Goal: Task Accomplishment & Management: Manage account settings

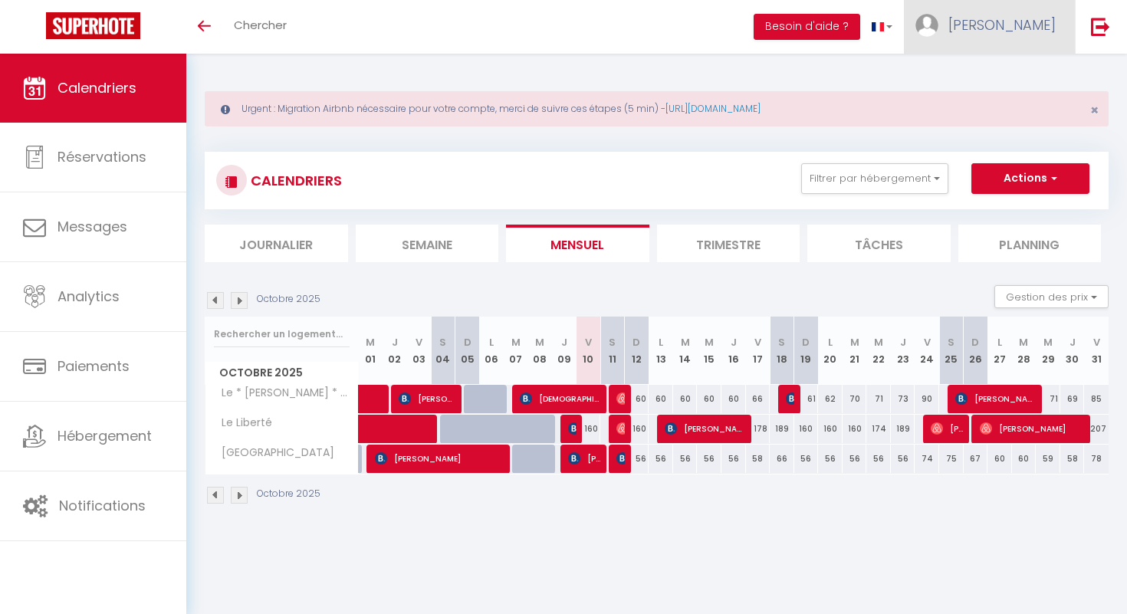
click at [1039, 28] on span "[PERSON_NAME]" at bounding box center [1001, 24] width 107 height 19
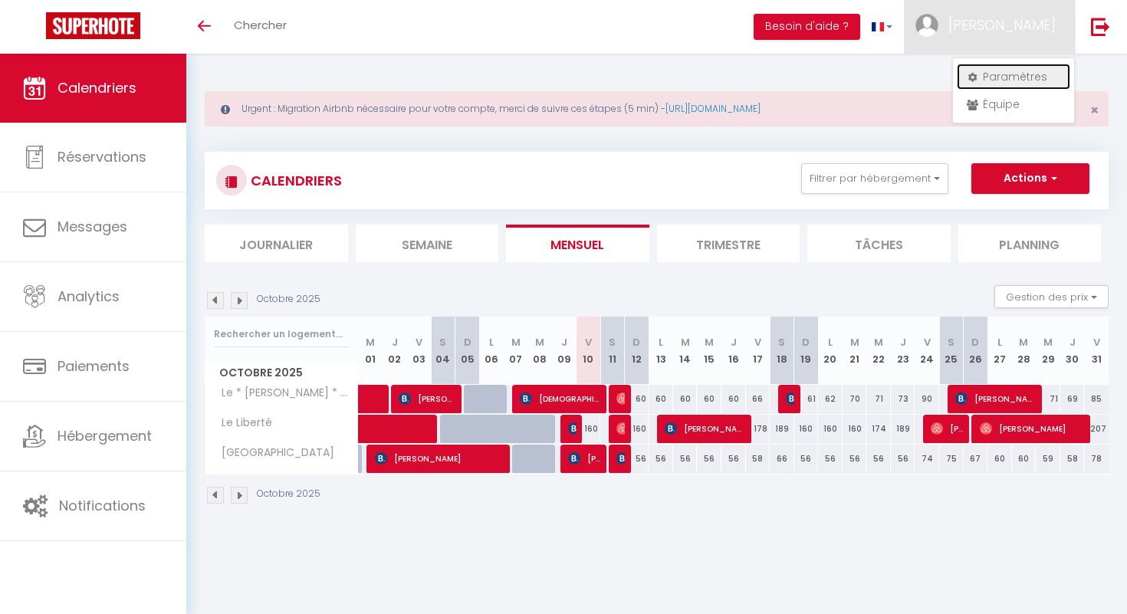
click at [1019, 76] on link "Paramètres" at bounding box center [1013, 77] width 113 height 26
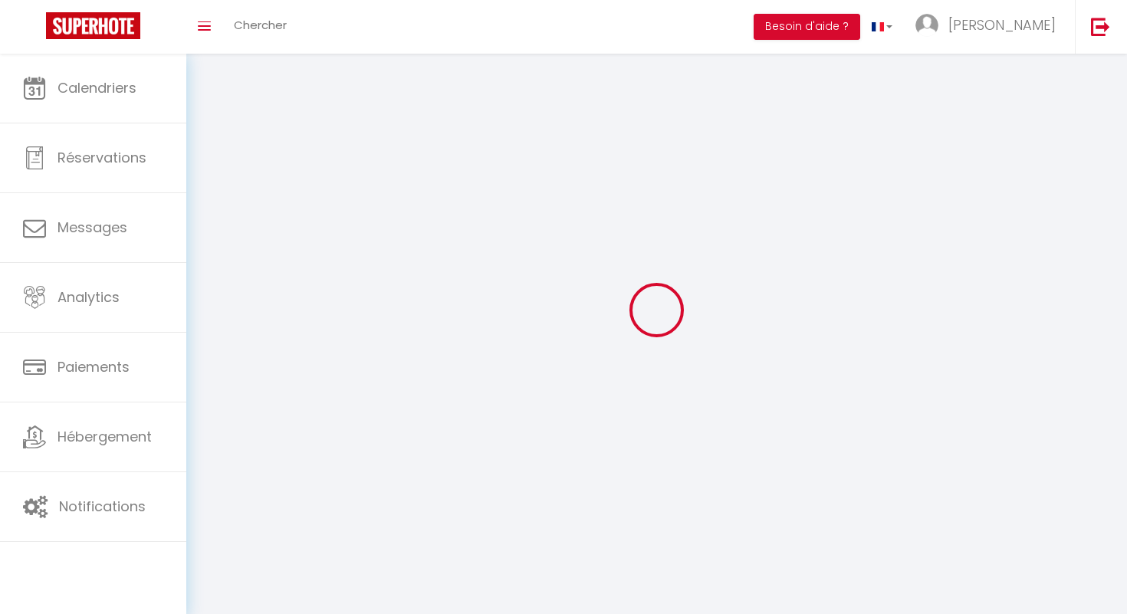
type input "IjNKhzqgrcXTjSsKwri72FXCZ"
type input "dLAgEwS7SCbdBeptlLW2EoUb7"
type input "https://app.superhote.com/#/get-available-rentals/dLAgEwS7SCbdBeptlLW2EoUb7"
select select "28"
select select "fr"
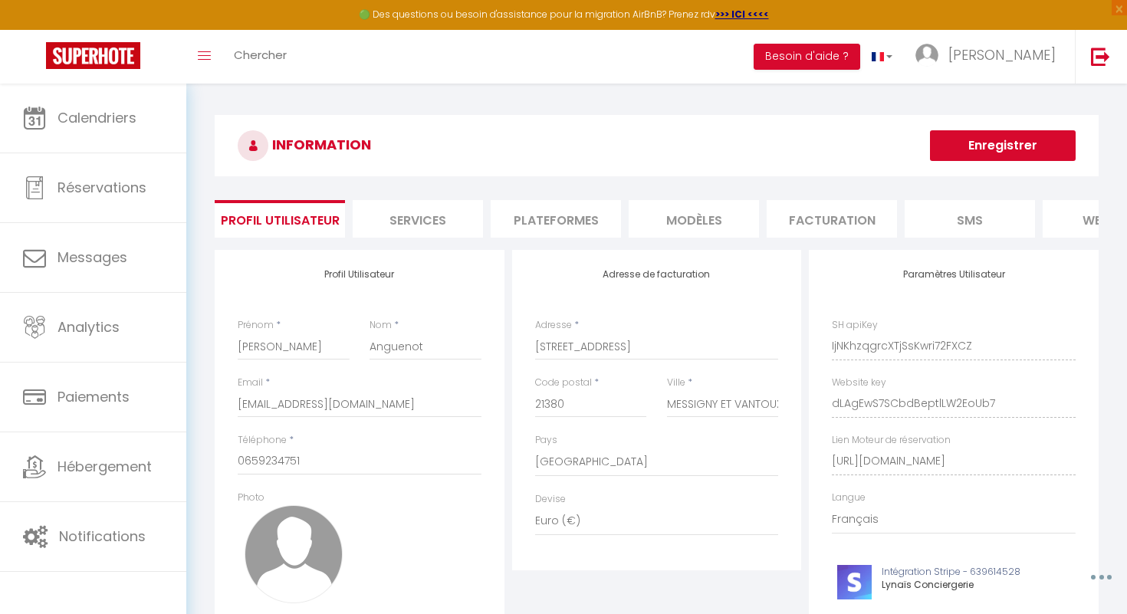
click at [573, 223] on li "Plateformes" at bounding box center [556, 219] width 130 height 38
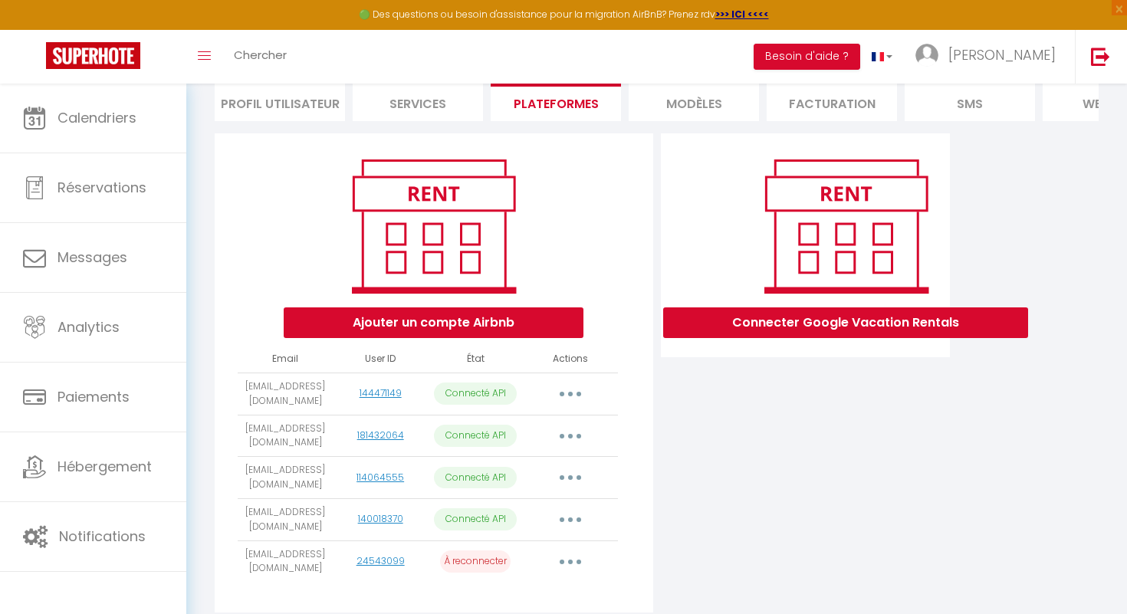
scroll to position [163, 0]
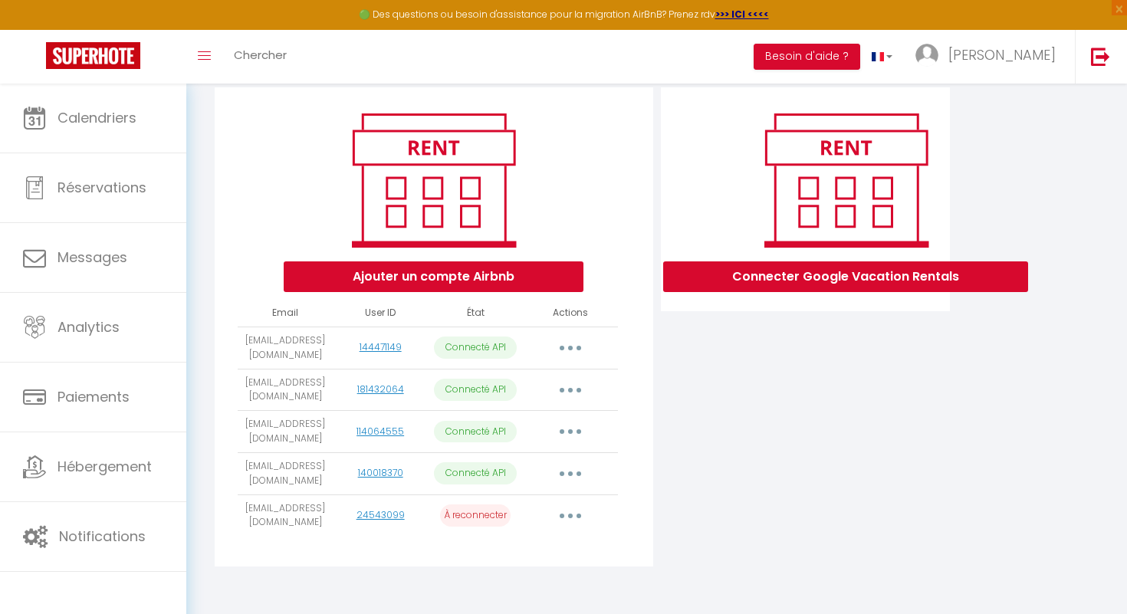
click at [566, 511] on button "button" at bounding box center [570, 516] width 43 height 25
click at [389, 509] on link "24543099" at bounding box center [380, 514] width 48 height 13
click at [570, 514] on icon "button" at bounding box center [570, 516] width 5 height 5
click at [508, 544] on link "Importer les appartements" at bounding box center [502, 550] width 169 height 26
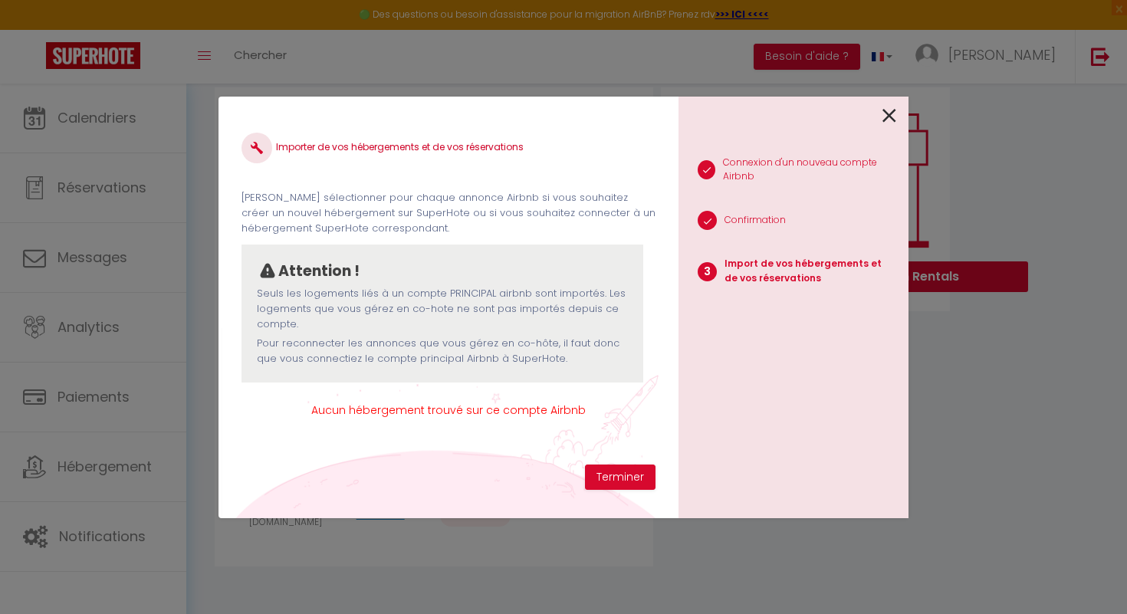
click at [890, 115] on icon at bounding box center [889, 115] width 14 height 23
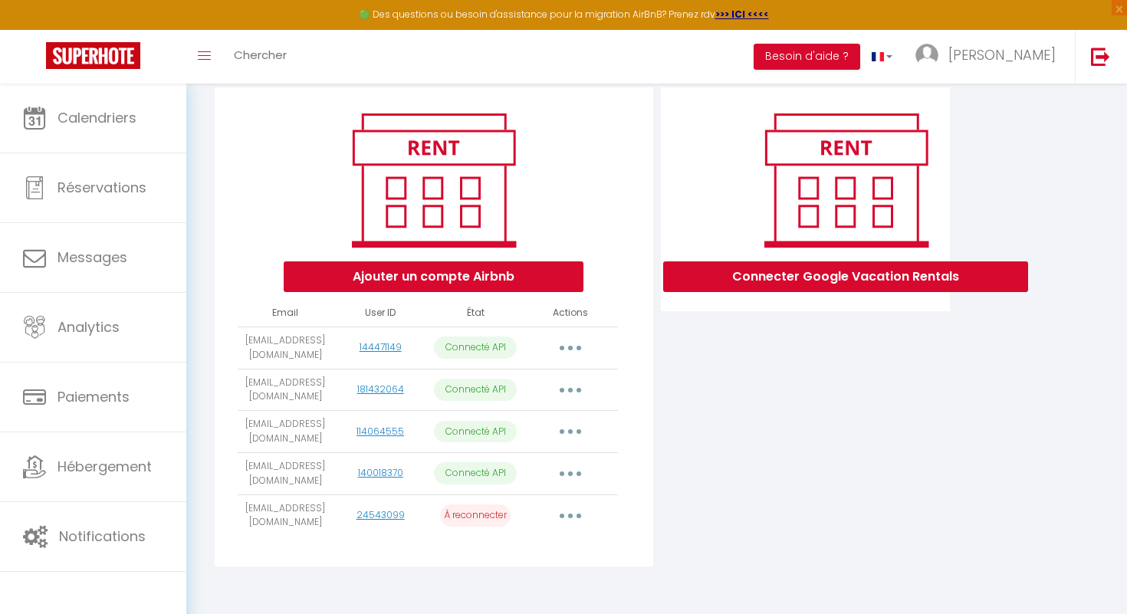
click at [578, 509] on button "button" at bounding box center [570, 516] width 43 height 25
click at [488, 573] on link "Supprimer" at bounding box center [502, 578] width 169 height 26
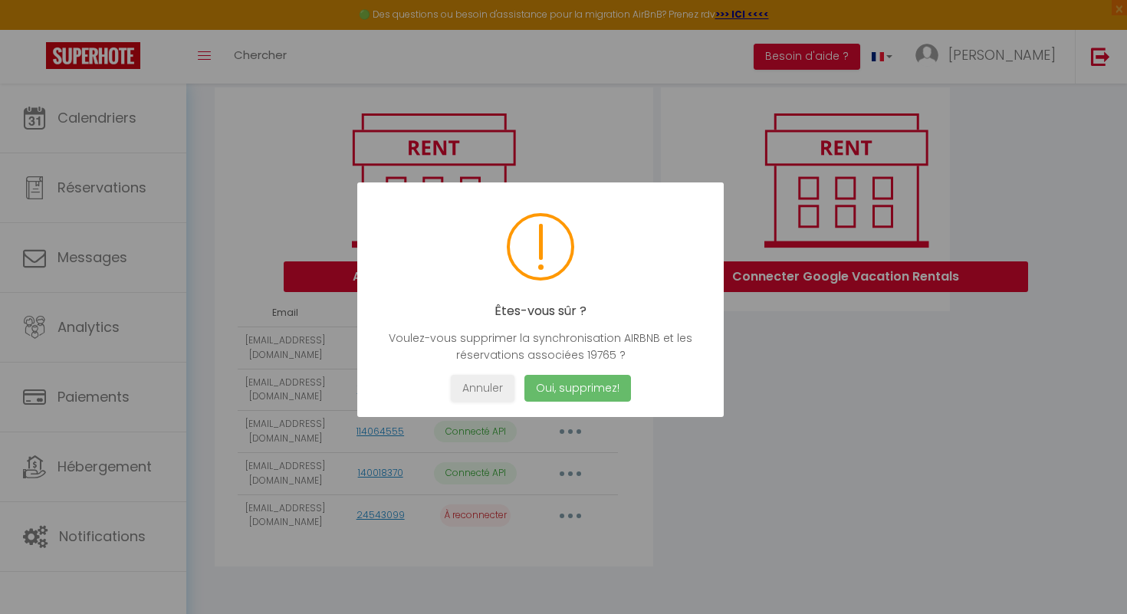
click at [580, 390] on button "Oui, supprimez!" at bounding box center [577, 388] width 107 height 27
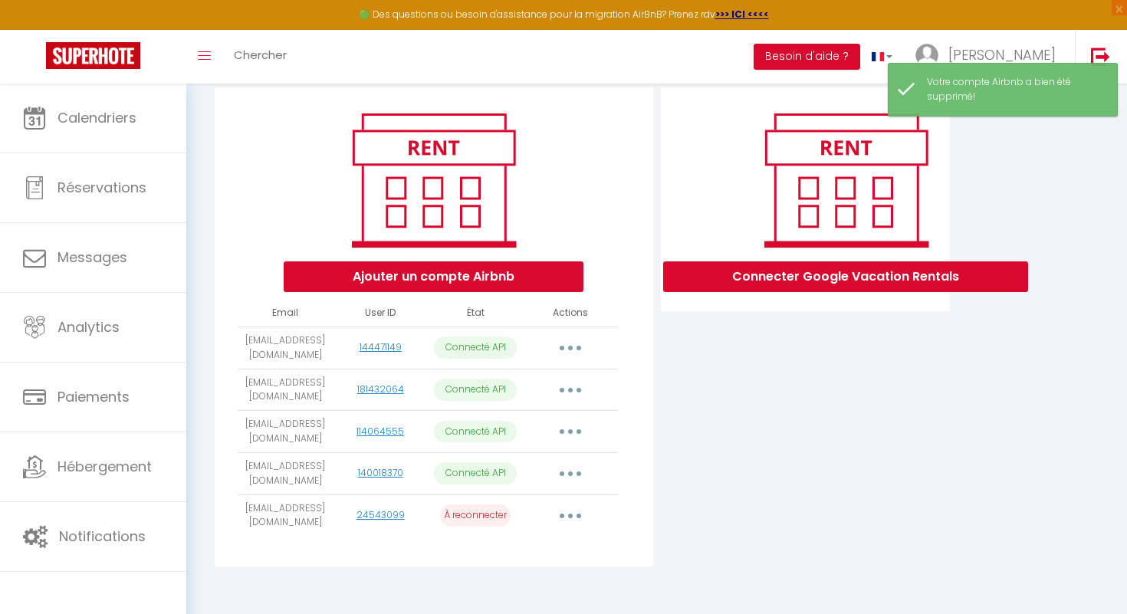
scroll to position [121, 0]
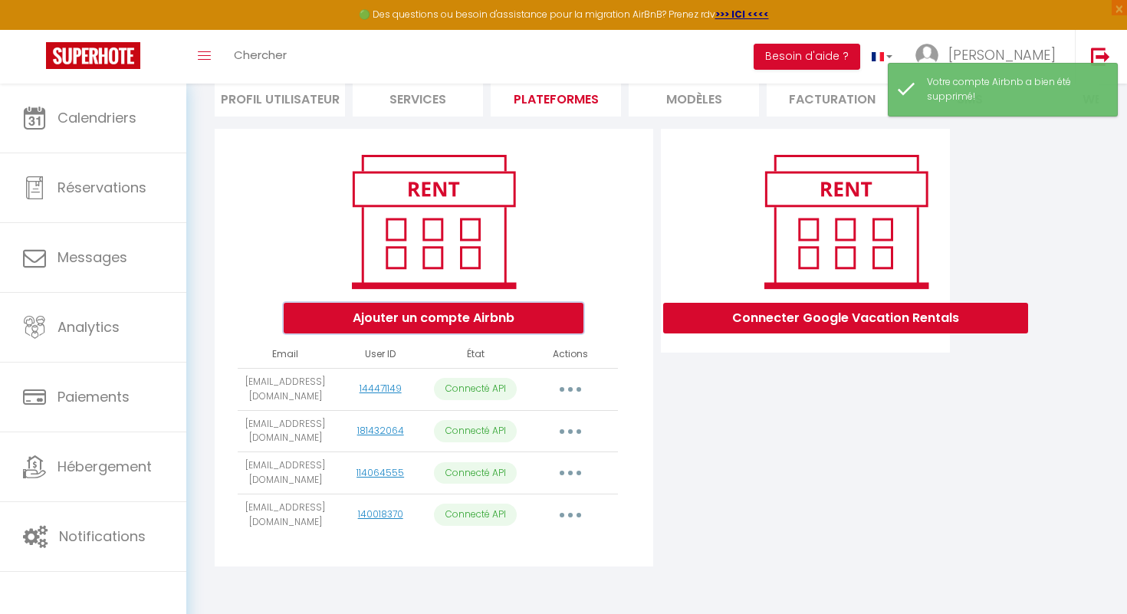
click at [542, 324] on button "Ajouter un compte Airbnb" at bounding box center [434, 318] width 300 height 31
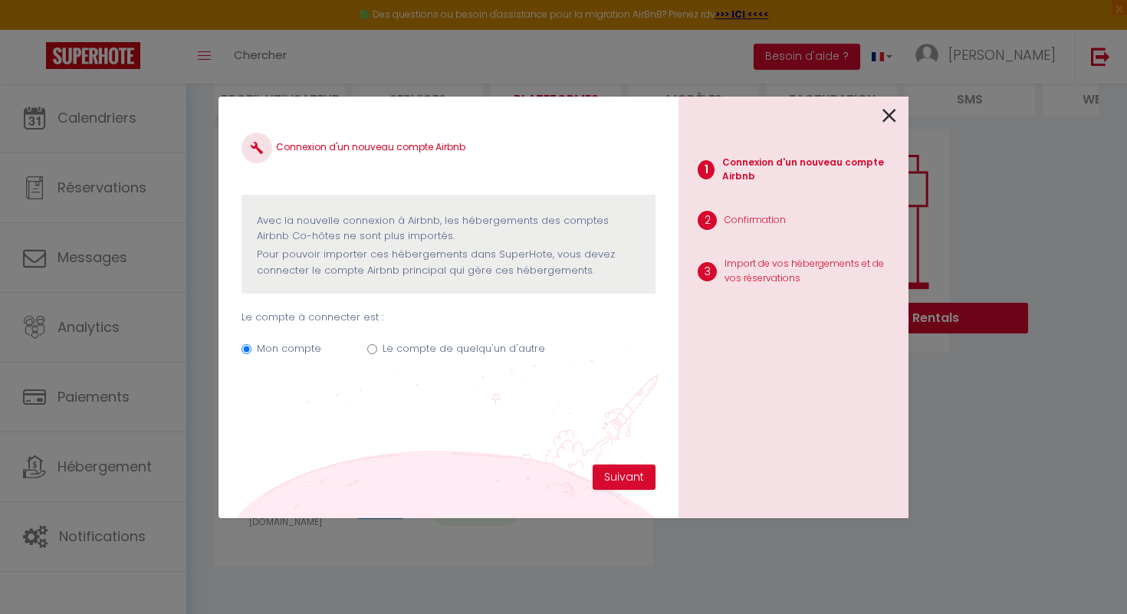
click at [373, 347] on input "Le compte de quelqu'un d'autre" at bounding box center [372, 349] width 10 height 10
radio input "true"
radio input "false"
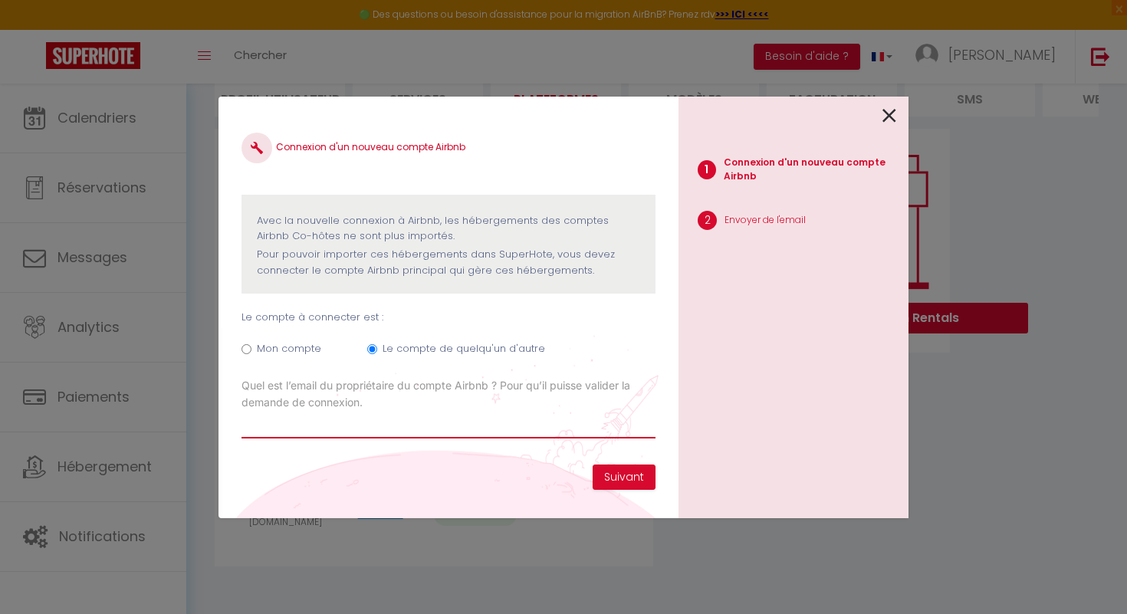
click at [324, 426] on input "Email connexion Airbnb" at bounding box center [448, 425] width 414 height 28
type input "costolite@gmail.com"
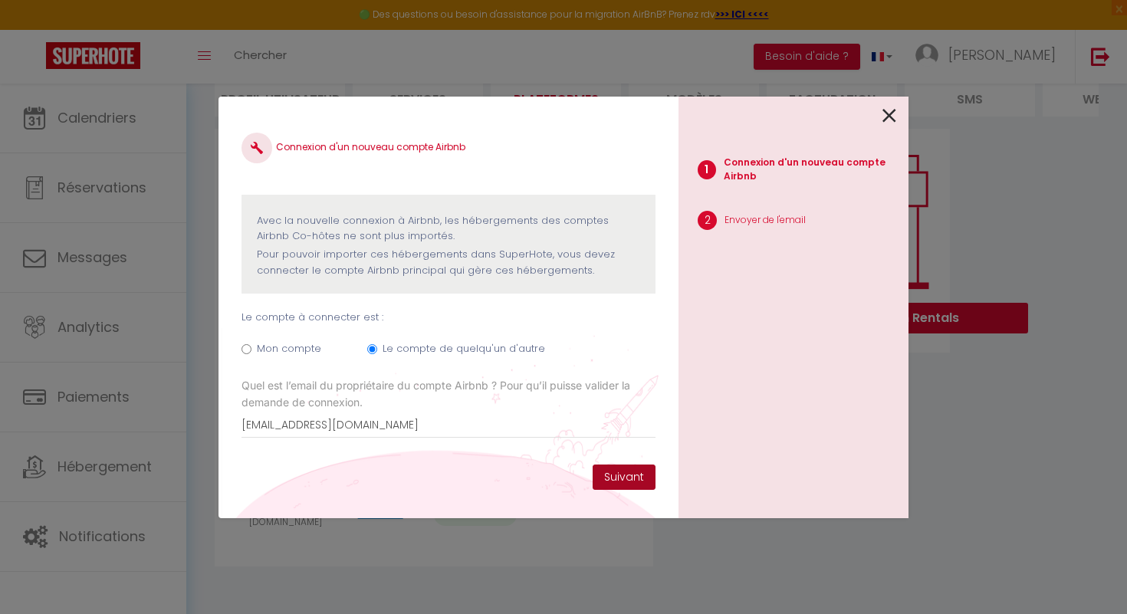
click at [626, 485] on button "Suivant" at bounding box center [624, 478] width 63 height 26
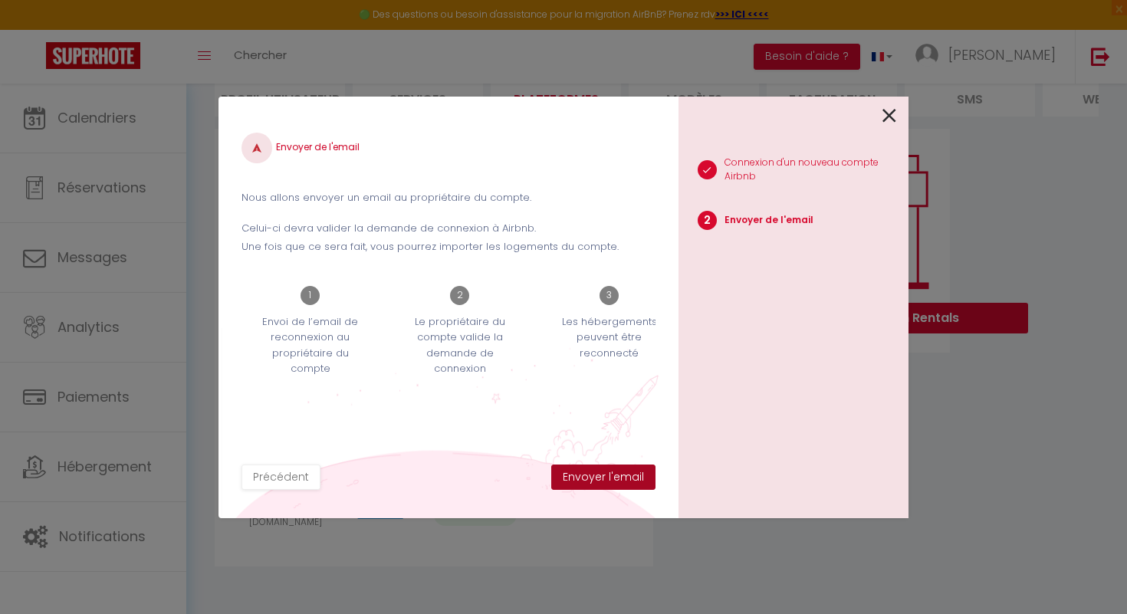
click at [612, 482] on button "Envoyer l'email" at bounding box center [603, 478] width 104 height 26
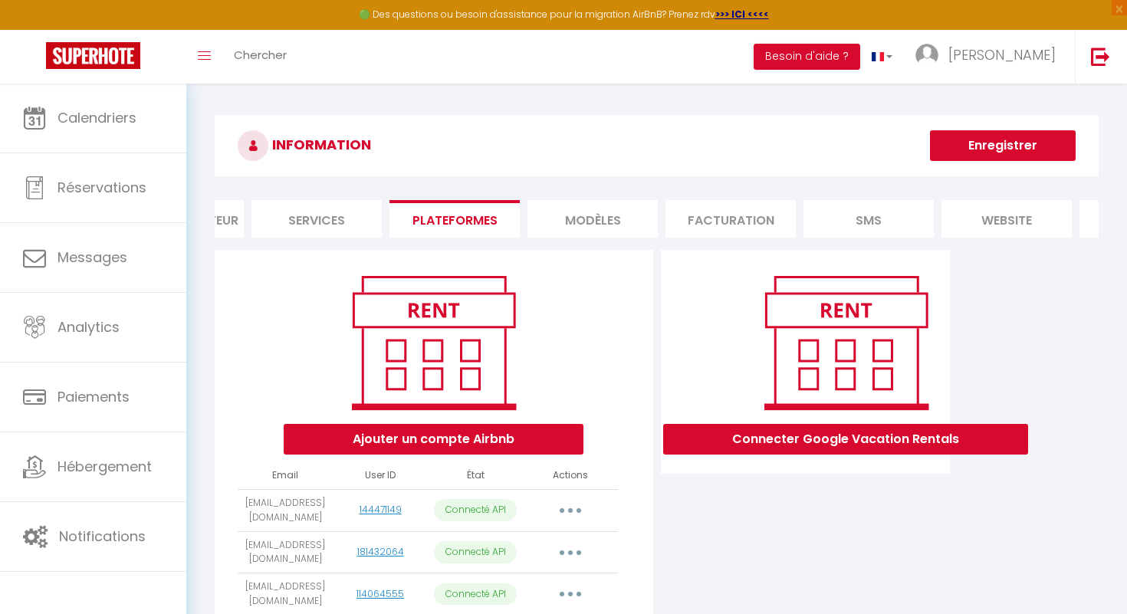
scroll to position [0, 220]
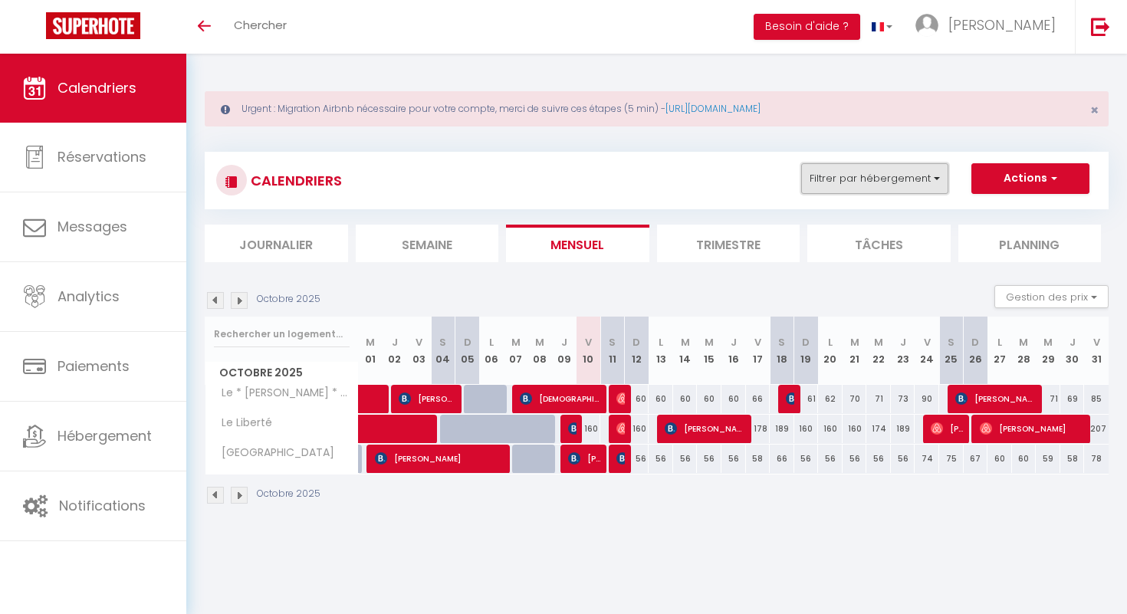
click at [937, 182] on button "Filtrer par hébergement" at bounding box center [874, 178] width 147 height 31
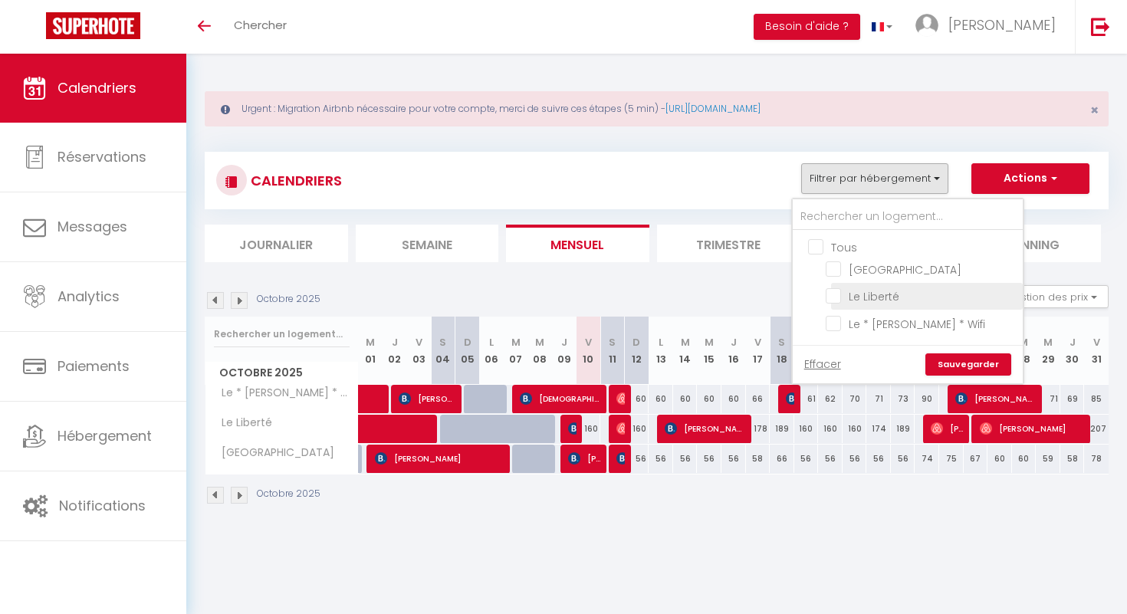
click at [836, 297] on input "Le Liberté" at bounding box center [922, 294] width 192 height 15
checkbox input "true"
checkbox input "false"
click at [967, 360] on link "Sauvegarder" at bounding box center [968, 364] width 86 height 23
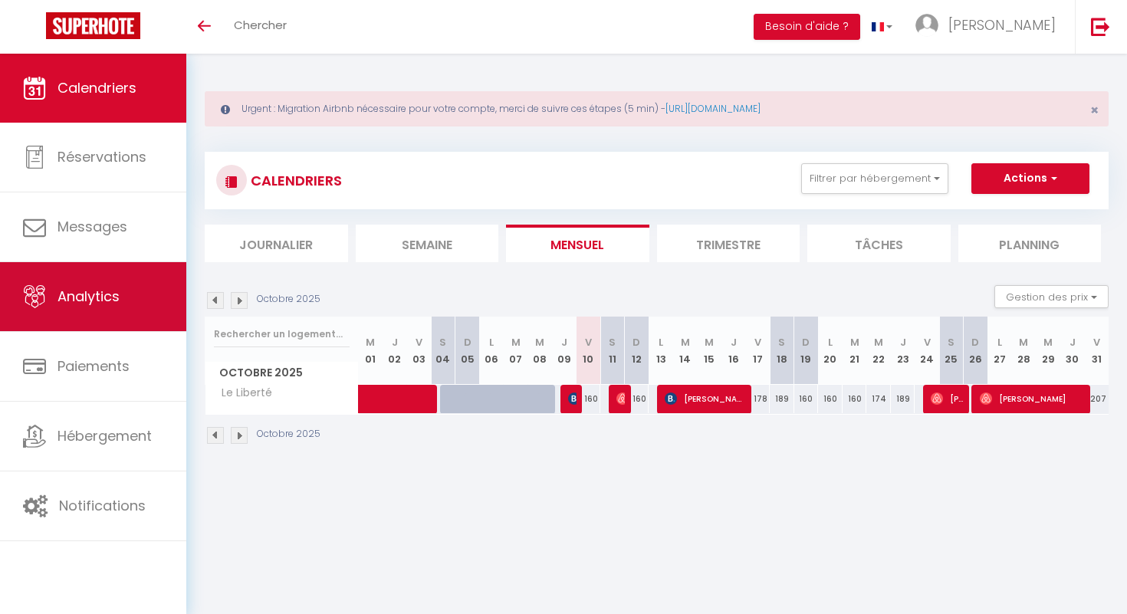
click at [137, 301] on link "Analytics" at bounding box center [93, 296] width 186 height 69
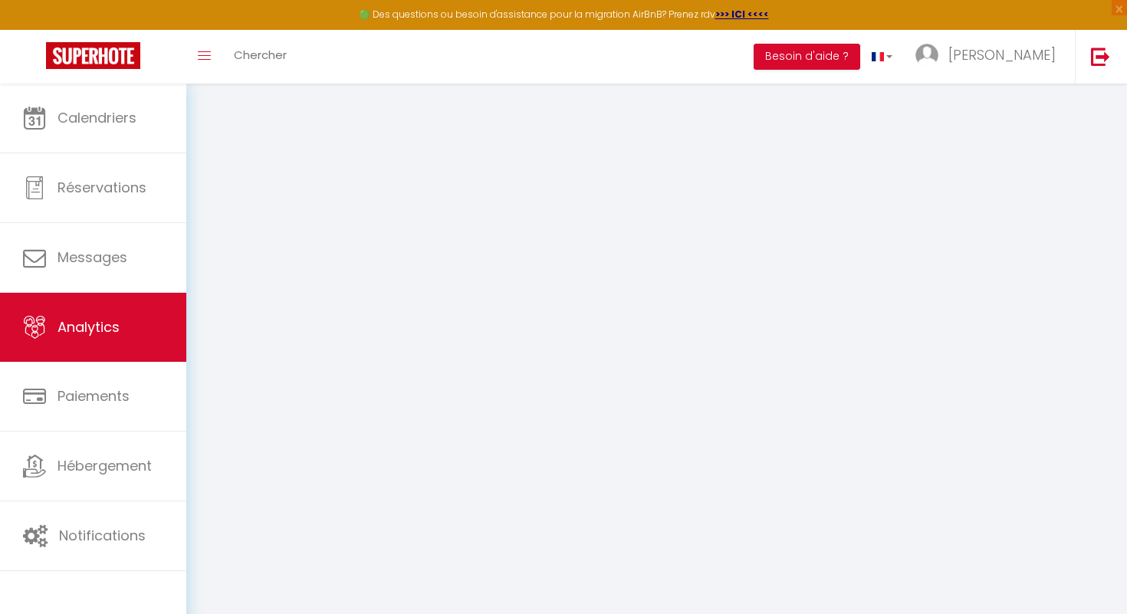
select select "2025"
select select "10"
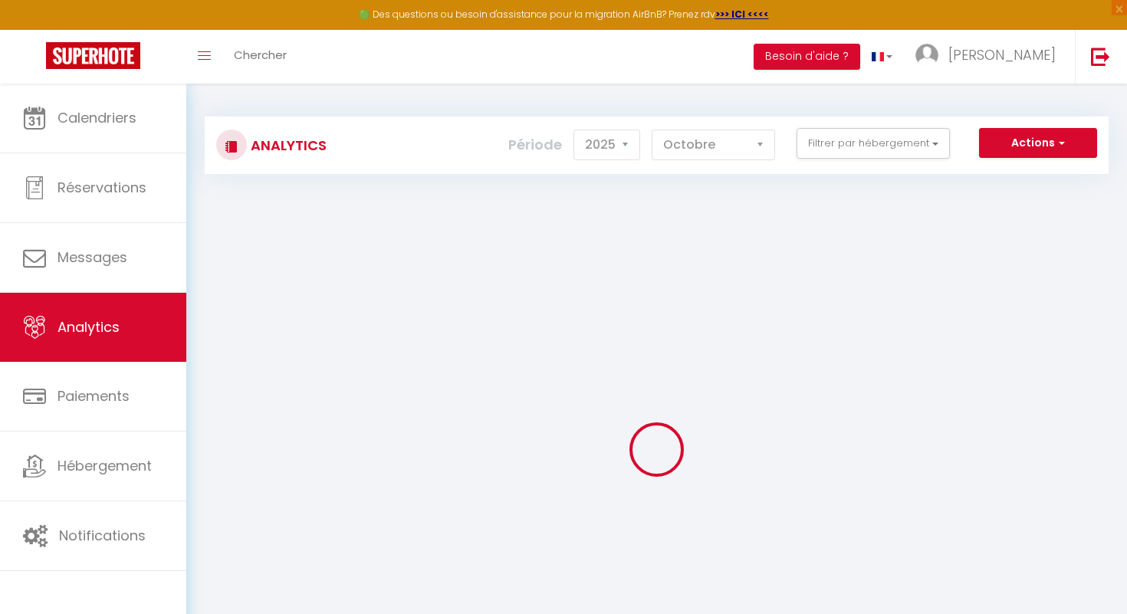
checkbox input "false"
checkbox Dijon "false"
checkbox Liberté "false"
checkbox Wifi "false"
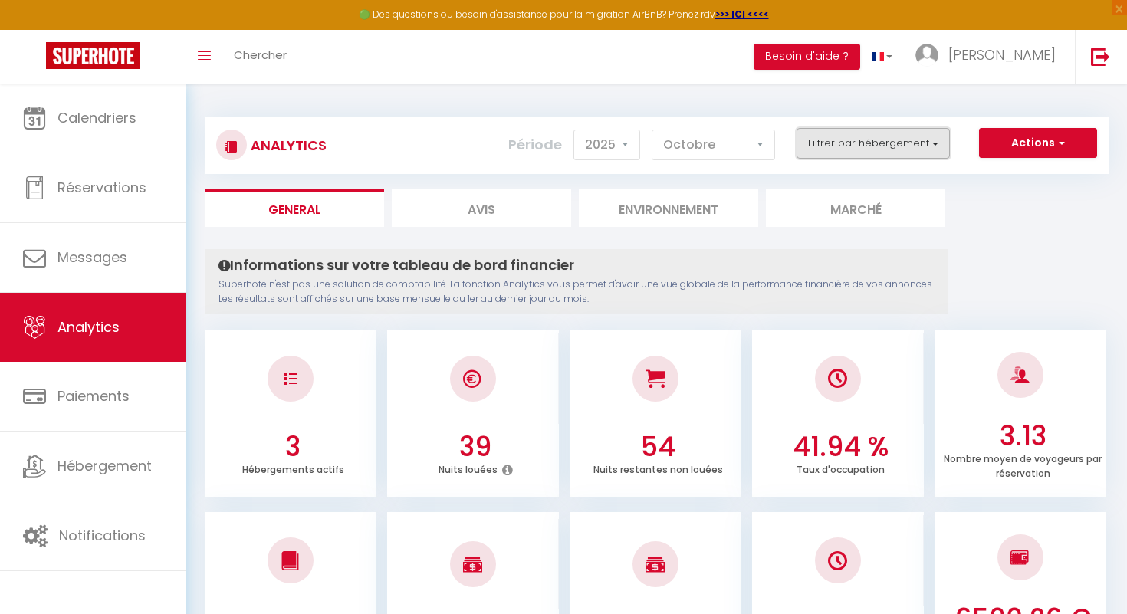
click at [938, 148] on button "Filtrer par hébergement" at bounding box center [873, 143] width 153 height 31
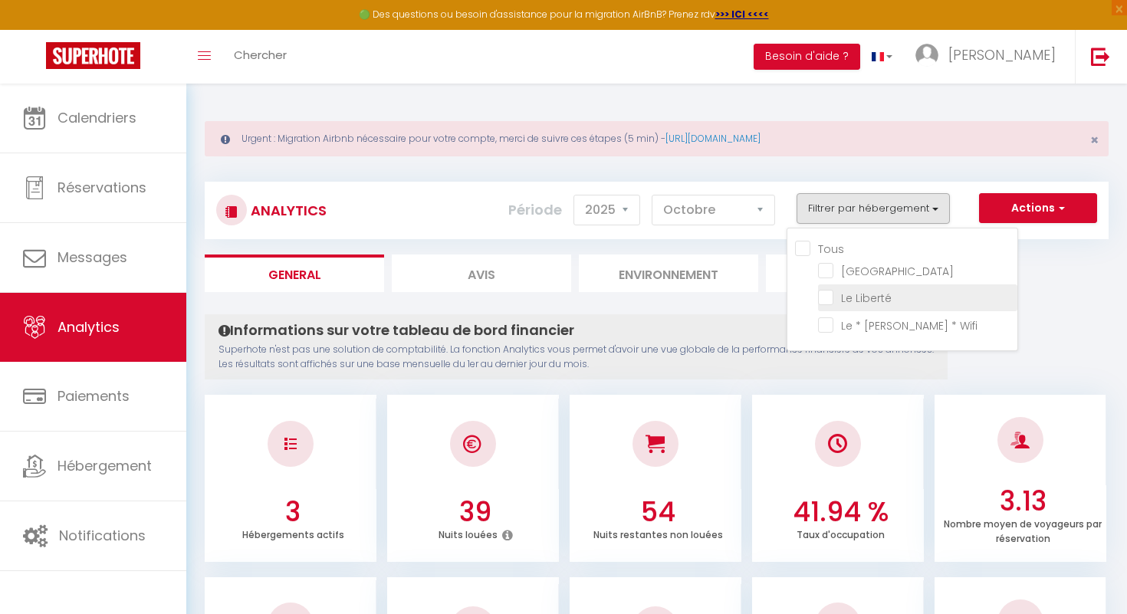
click at [823, 294] on Liberté "checkbox" at bounding box center [917, 296] width 199 height 15
checkbox Liberté "true"
checkbox Dijon "false"
checkbox Wifi "false"
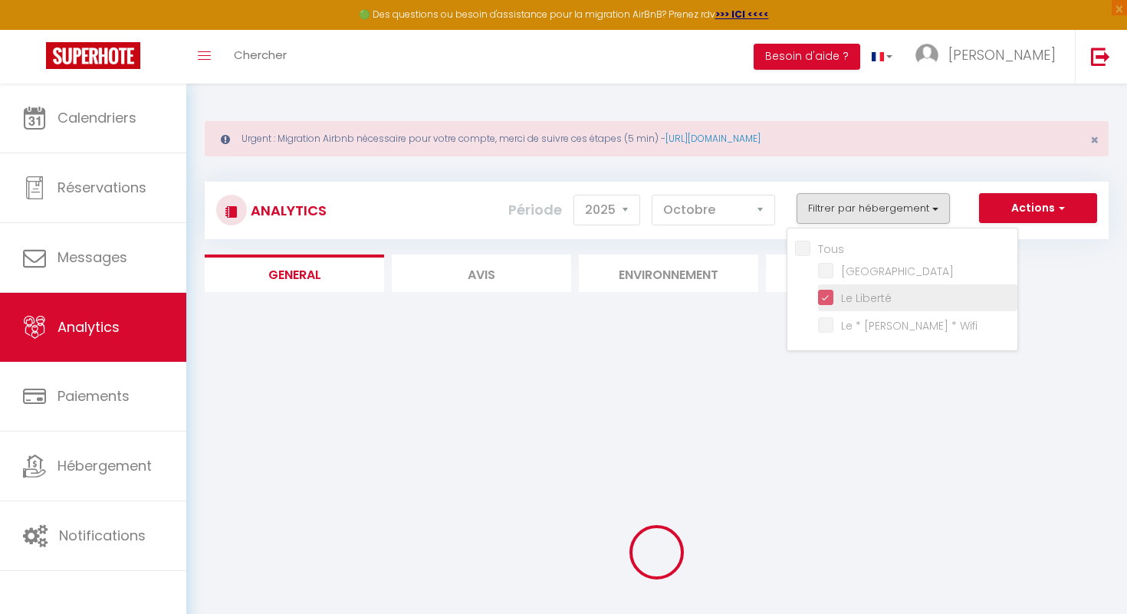
checkbox Dijon "false"
checkbox Wifi "false"
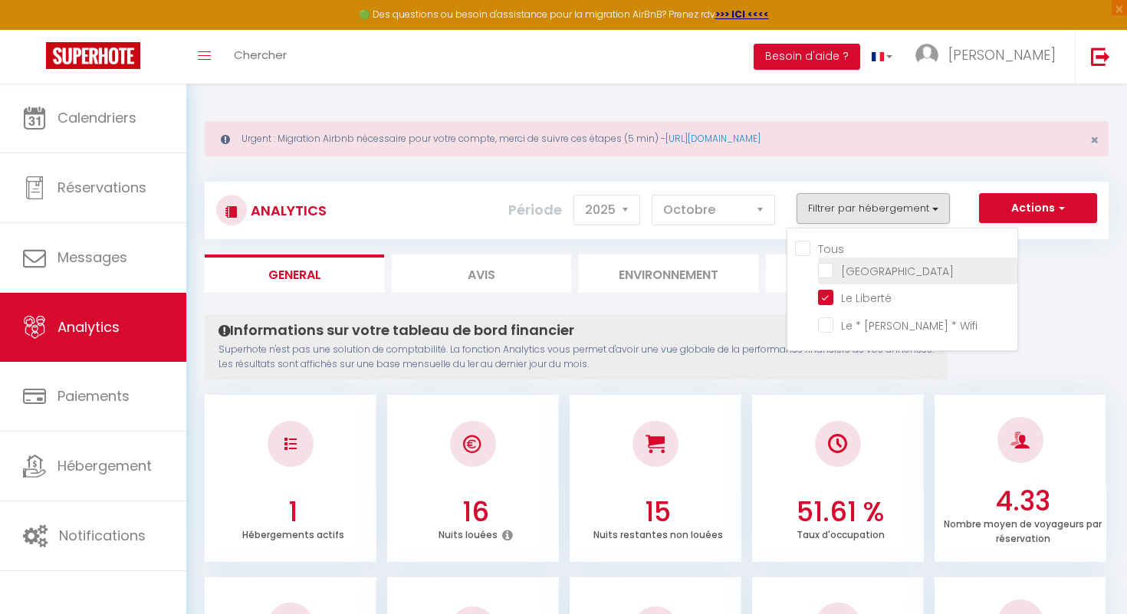
click at [828, 273] on Dijon "checkbox" at bounding box center [917, 269] width 199 height 15
checkbox Dijon "true"
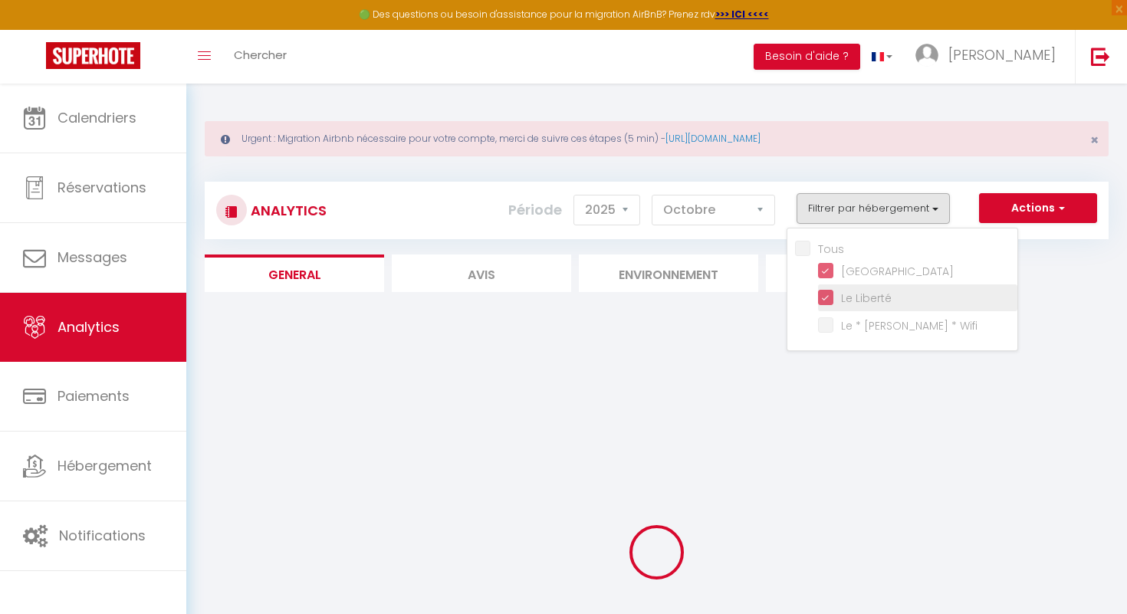
checkbox Wifi "false"
click at [828, 297] on Liberté "checkbox" at bounding box center [917, 296] width 199 height 15
checkbox Liberté "false"
checkbox Wifi "false"
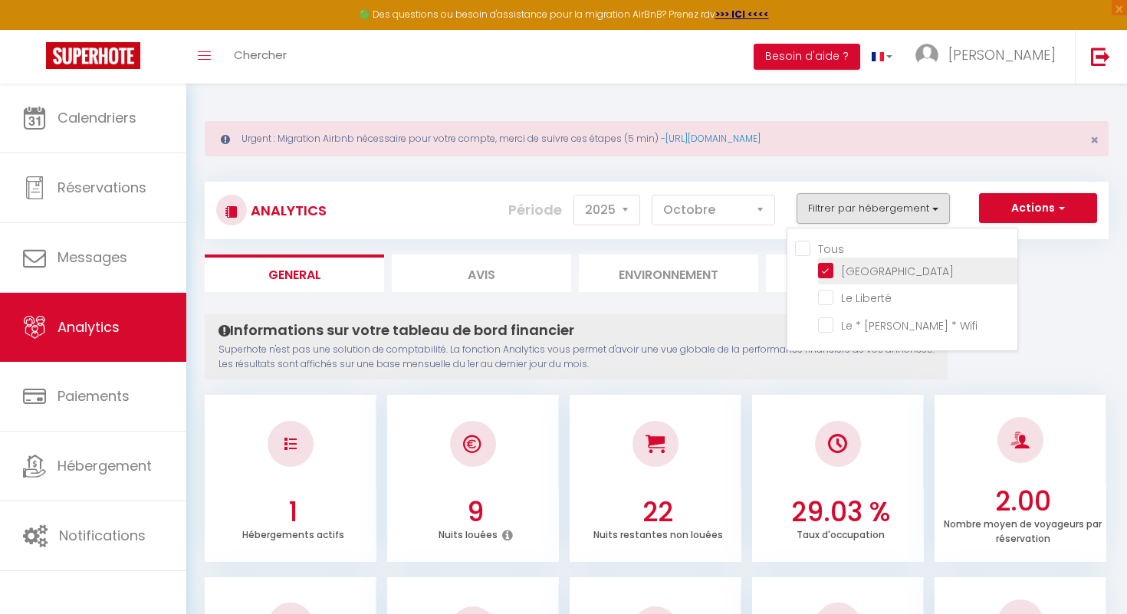
click at [826, 270] on Dijon "checkbox" at bounding box center [917, 269] width 199 height 15
checkbox Dijon "false"
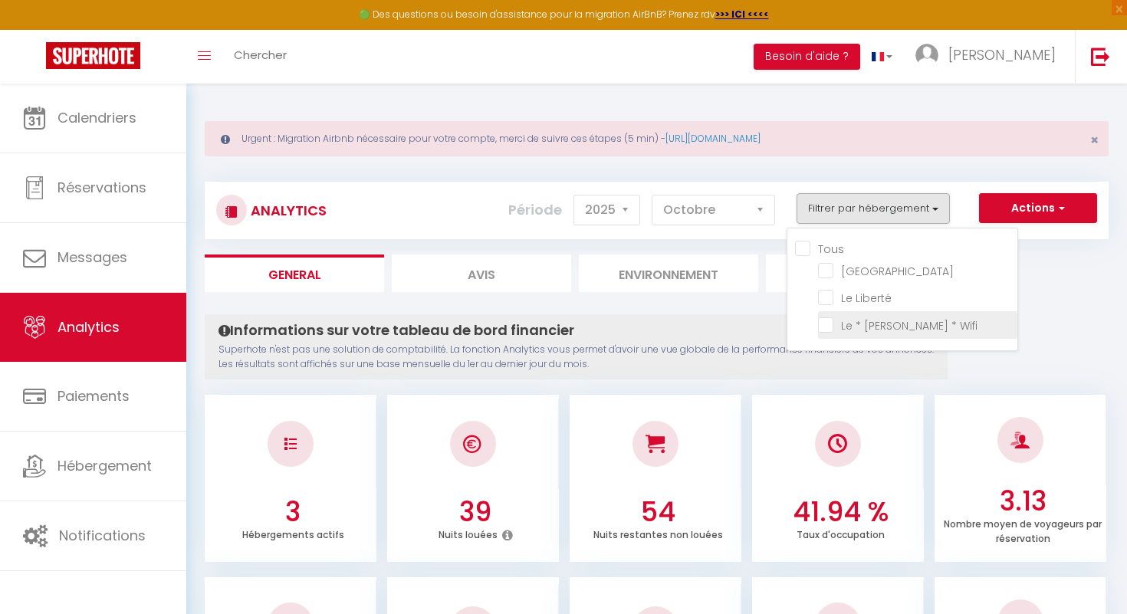
click at [825, 322] on Wifi "checkbox" at bounding box center [917, 323] width 199 height 15
checkbox Wifi "true"
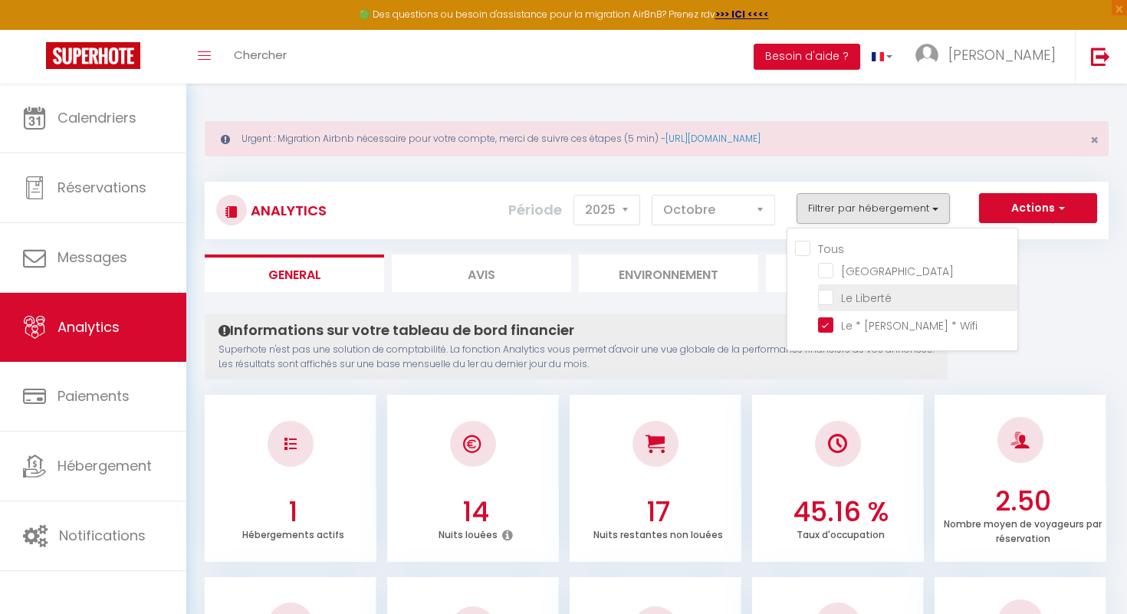
click at [828, 299] on Liberté "checkbox" at bounding box center [917, 296] width 199 height 15
checkbox Liberté "true"
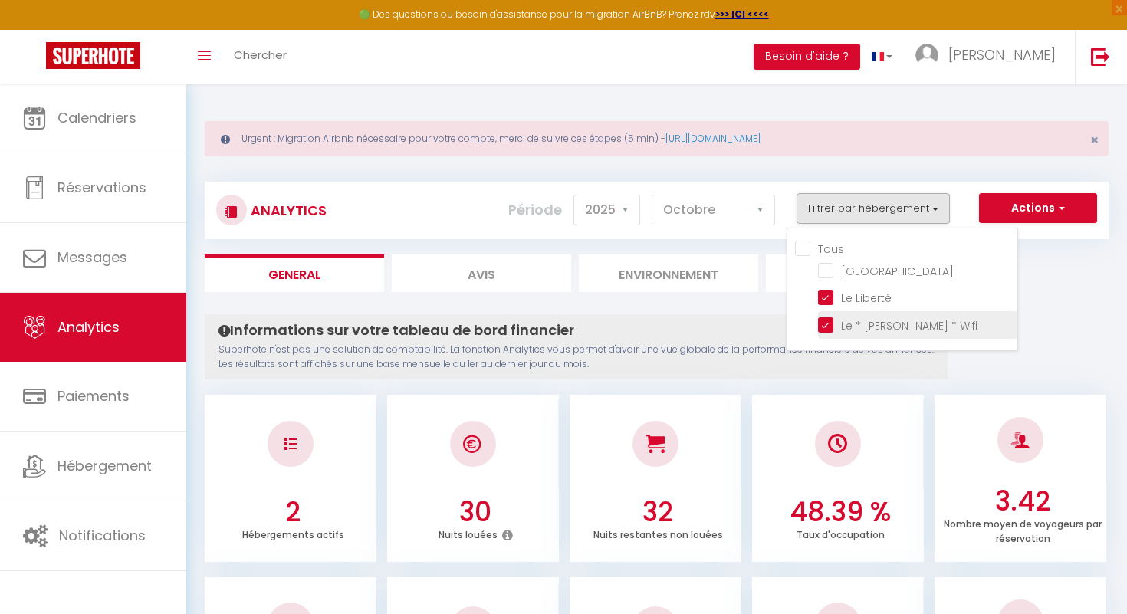
click at [822, 319] on Wifi "checkbox" at bounding box center [917, 323] width 199 height 15
checkbox Wifi "false"
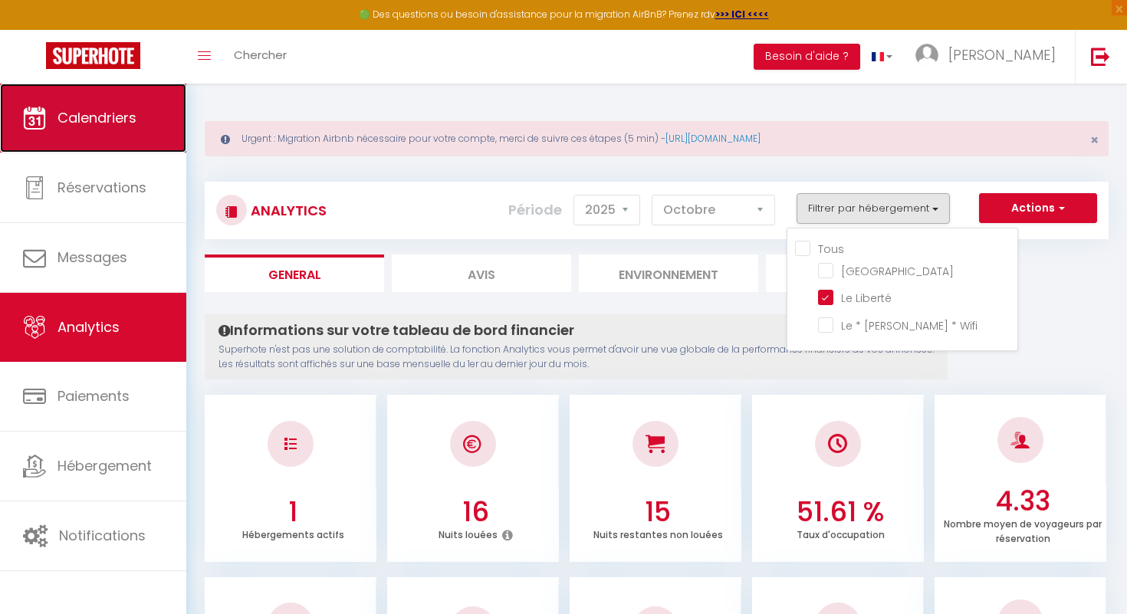
click at [163, 138] on link "Calendriers" at bounding box center [93, 118] width 186 height 69
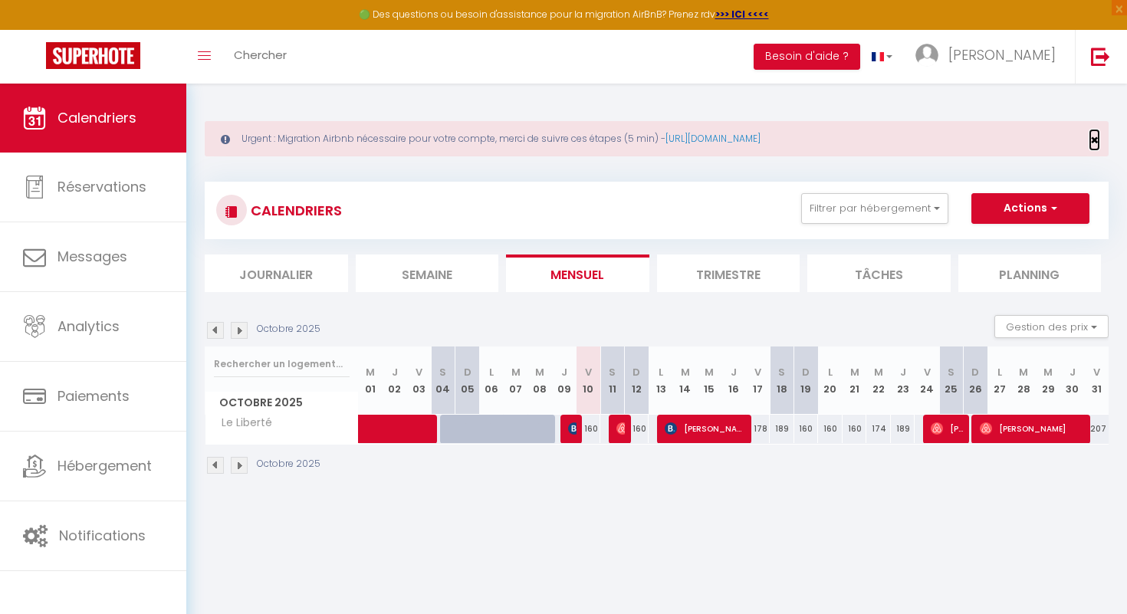
click at [1092, 139] on span "×" at bounding box center [1094, 139] width 8 height 19
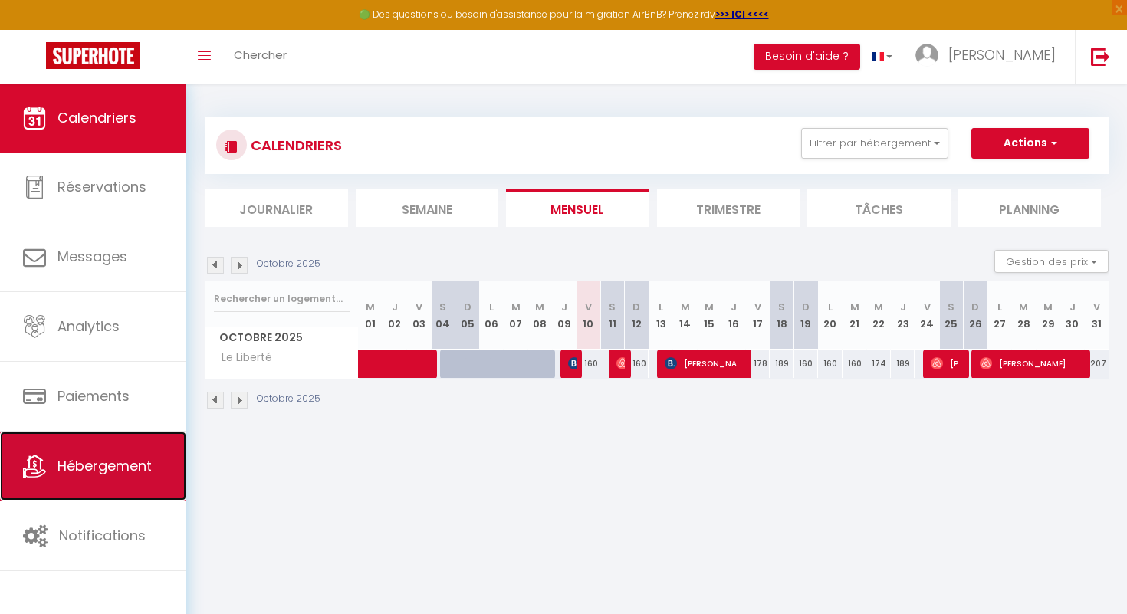
click at [139, 462] on span "Hébergement" at bounding box center [104, 465] width 94 height 19
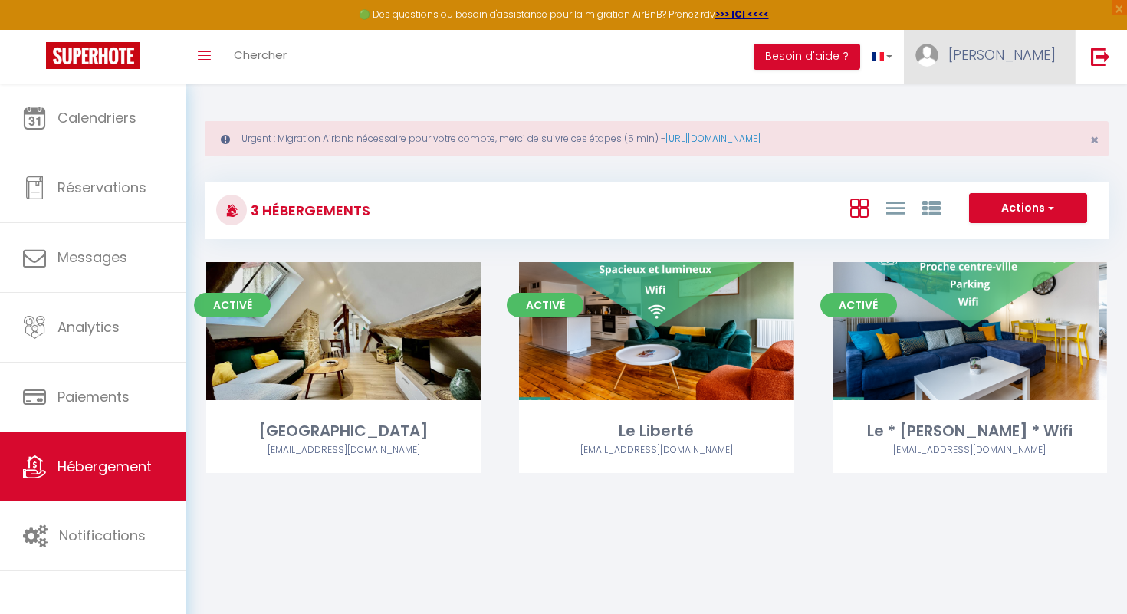
click at [1031, 60] on span "[PERSON_NAME]" at bounding box center [1001, 54] width 107 height 19
click at [995, 102] on link "Paramètres" at bounding box center [1013, 107] width 113 height 26
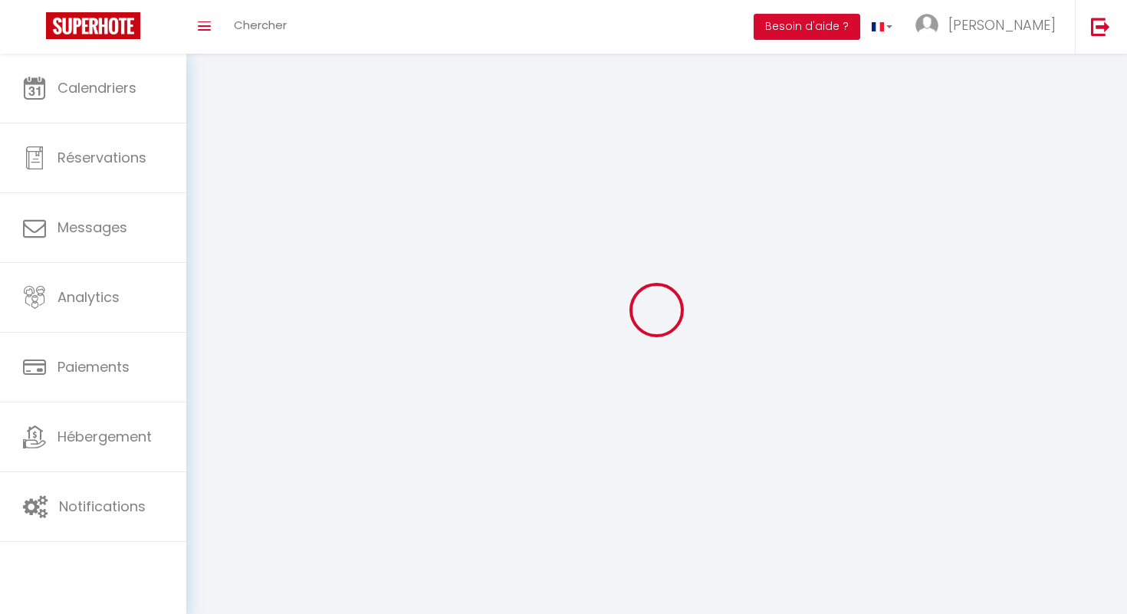
type input "[PERSON_NAME]"
type input "Anguenot"
type input "0659234751"
type input "1 rue du stade"
type input "21380"
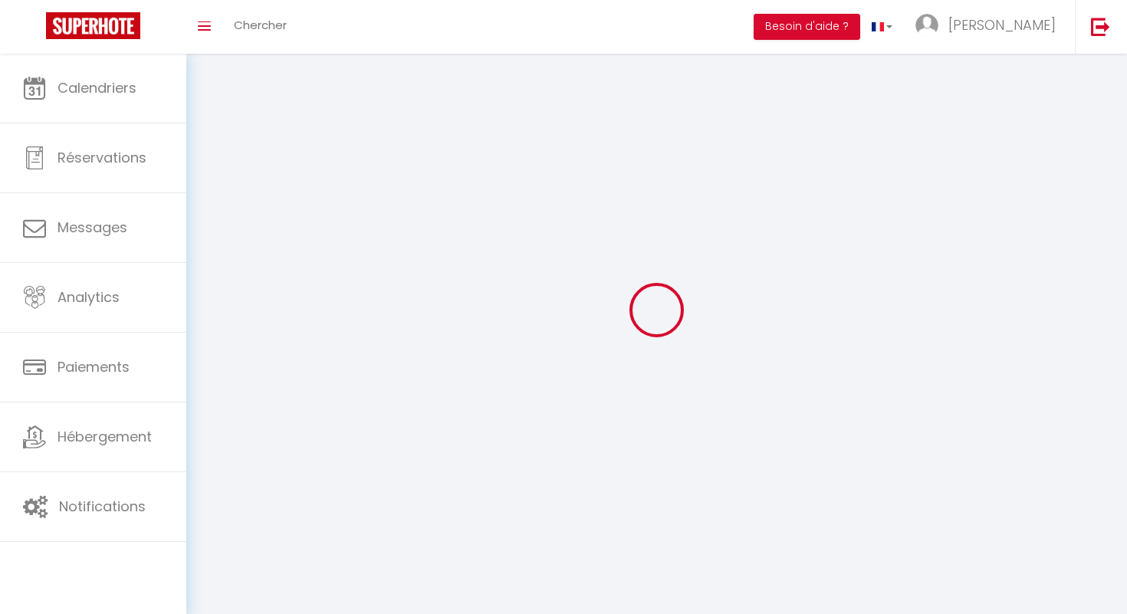
type input "MESSIGNY ET VANTOUX"
type input "IjNKhzqgrcXTjSsKwri72FXCZ"
type input "dLAgEwS7SCbdBeptlLW2EoUb7"
type input "IjNKhzqgrcXTjSsKwri72FXCZ"
type input "dLAgEwS7SCbdBeptlLW2EoUb7"
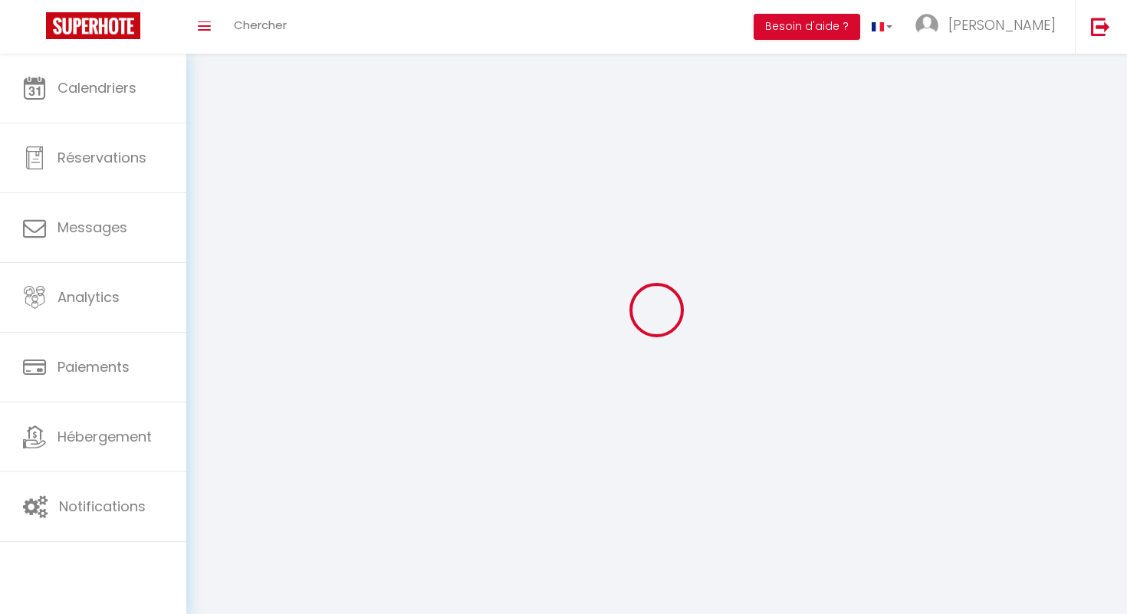
type input "https://app.superhote.com/#/get-available-rentals/dLAgEwS7SCbdBeptlLW2EoUb7"
select select "28"
select select "fr"
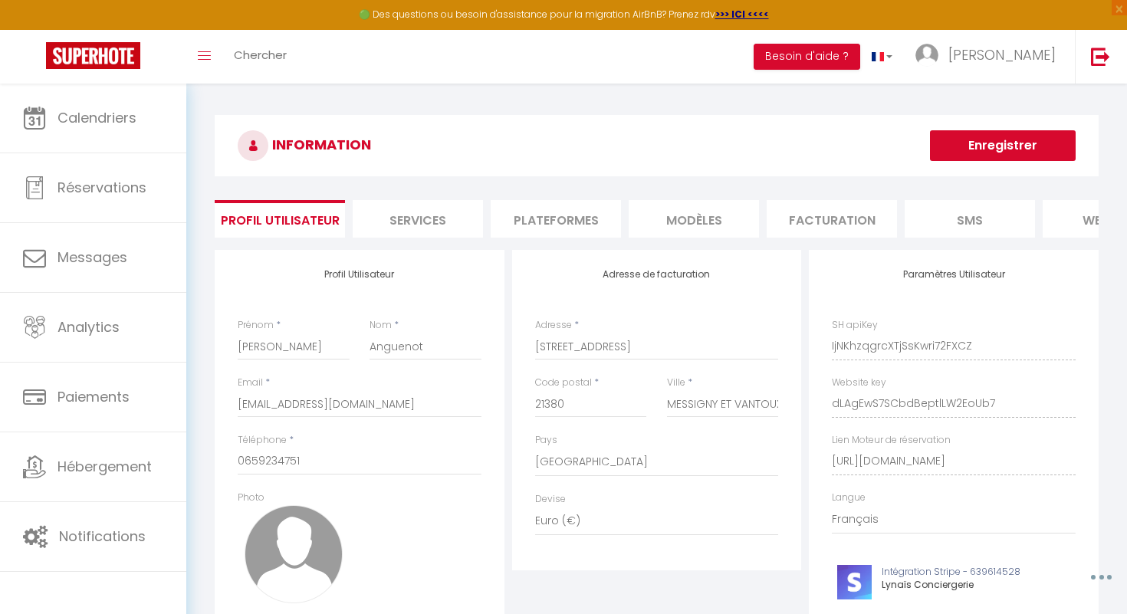
click at [539, 226] on li "Plateformes" at bounding box center [556, 219] width 130 height 38
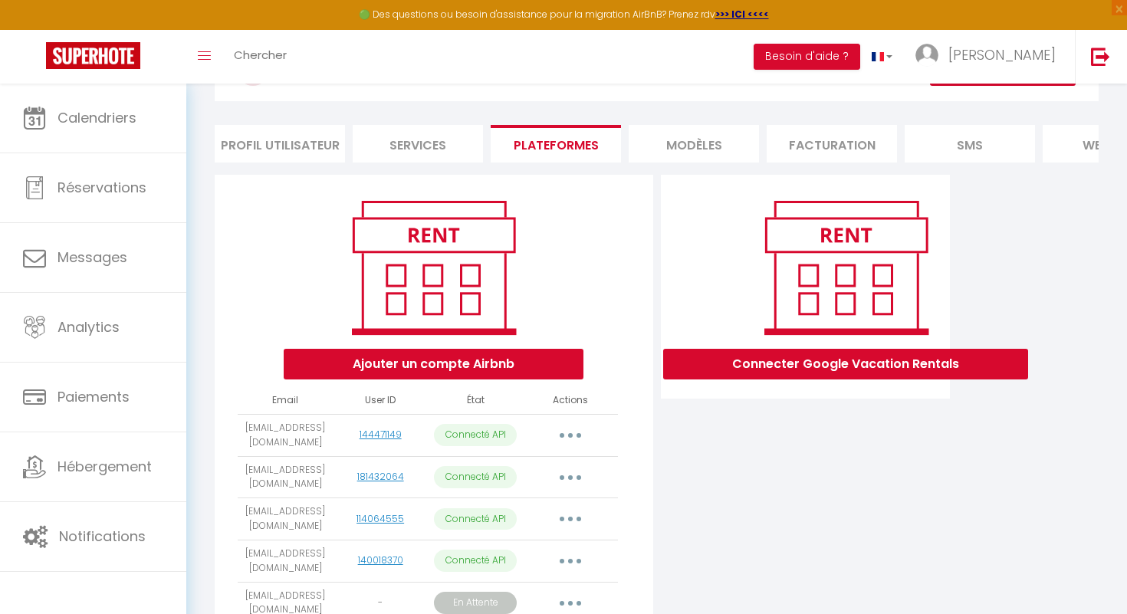
scroll to position [163, 0]
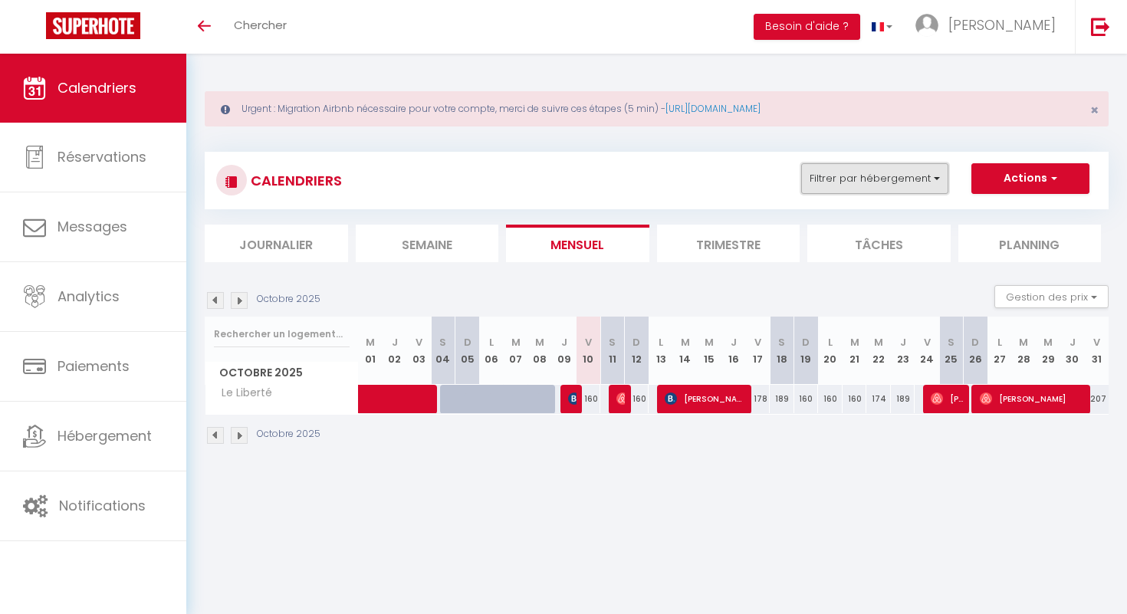
click at [934, 181] on button "Filtrer par hébergement" at bounding box center [874, 178] width 147 height 31
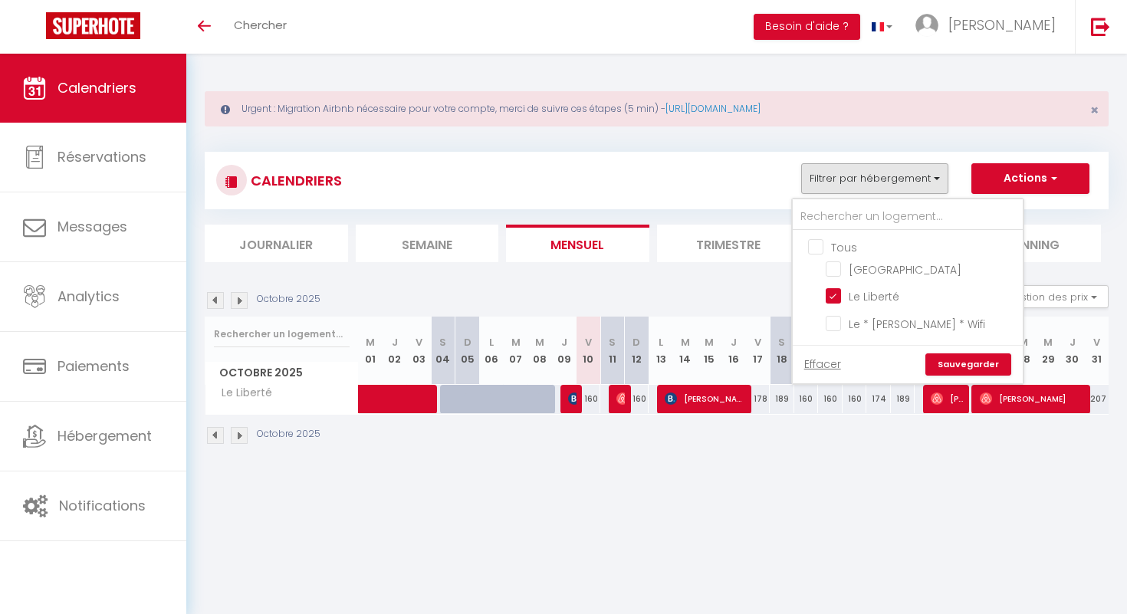
click at [816, 241] on input "Tous" at bounding box center [923, 245] width 230 height 15
checkbox input "true"
click at [974, 368] on link "Sauvegarder" at bounding box center [968, 364] width 86 height 23
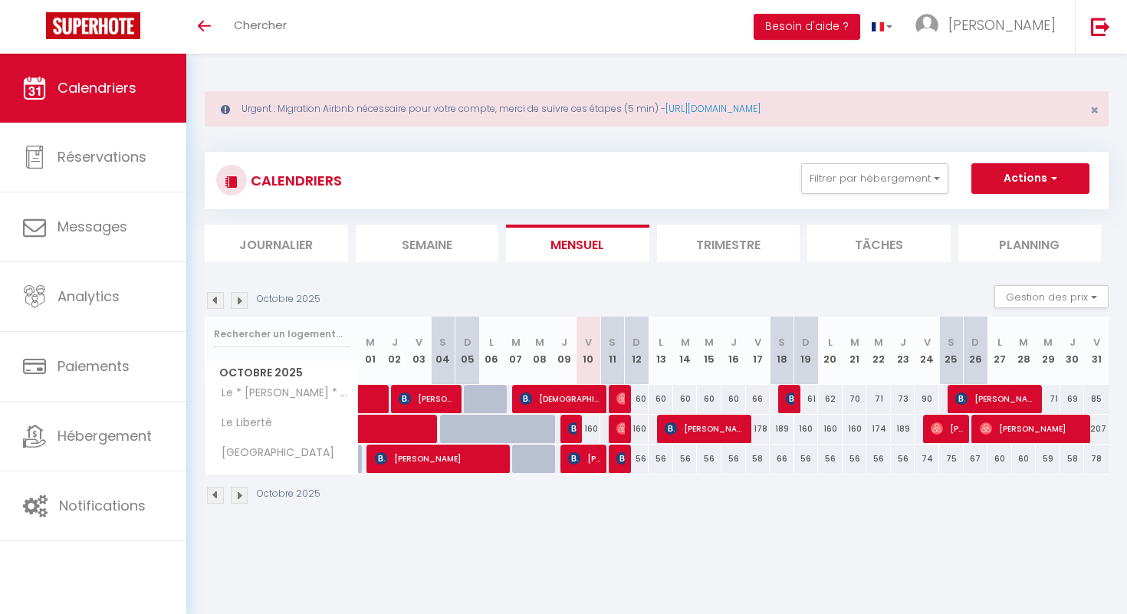
click at [808, 401] on div "61" at bounding box center [806, 399] width 25 height 28
type input "61"
type input "Dim 19 Octobre 2025"
type input "Lun 20 Octobre 2025"
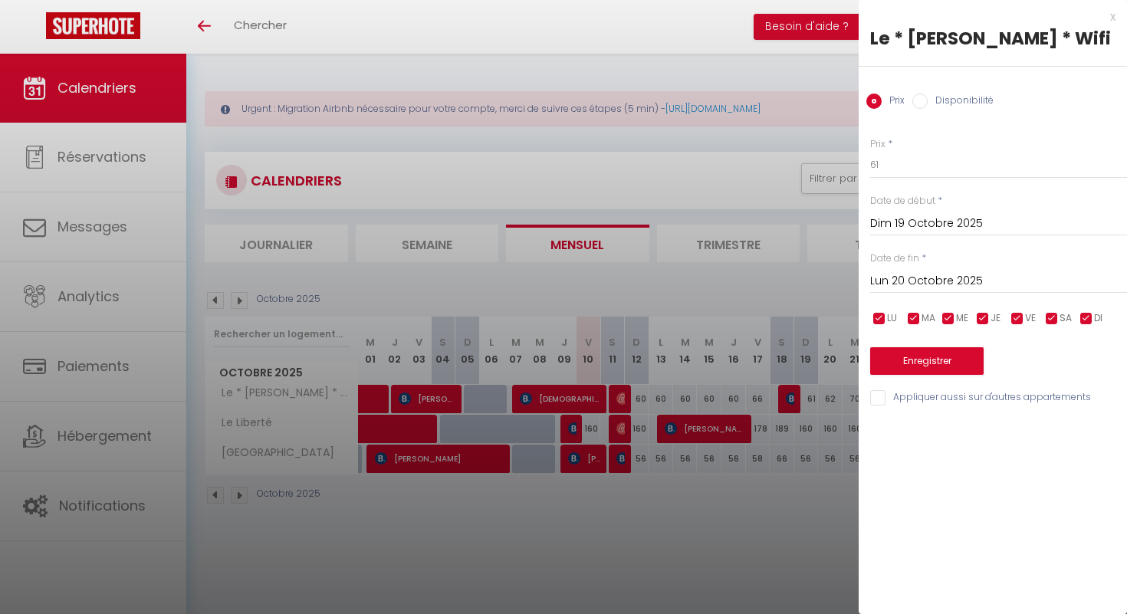
click at [803, 536] on div at bounding box center [563, 307] width 1127 height 614
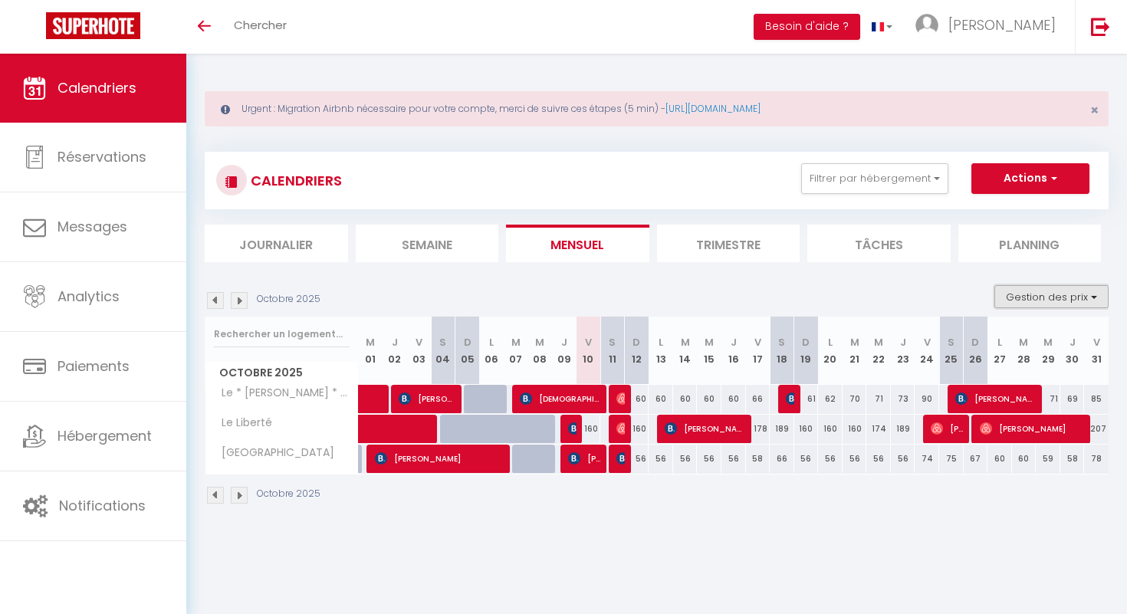
click at [1092, 296] on button "Gestion des prix" at bounding box center [1051, 296] width 114 height 23
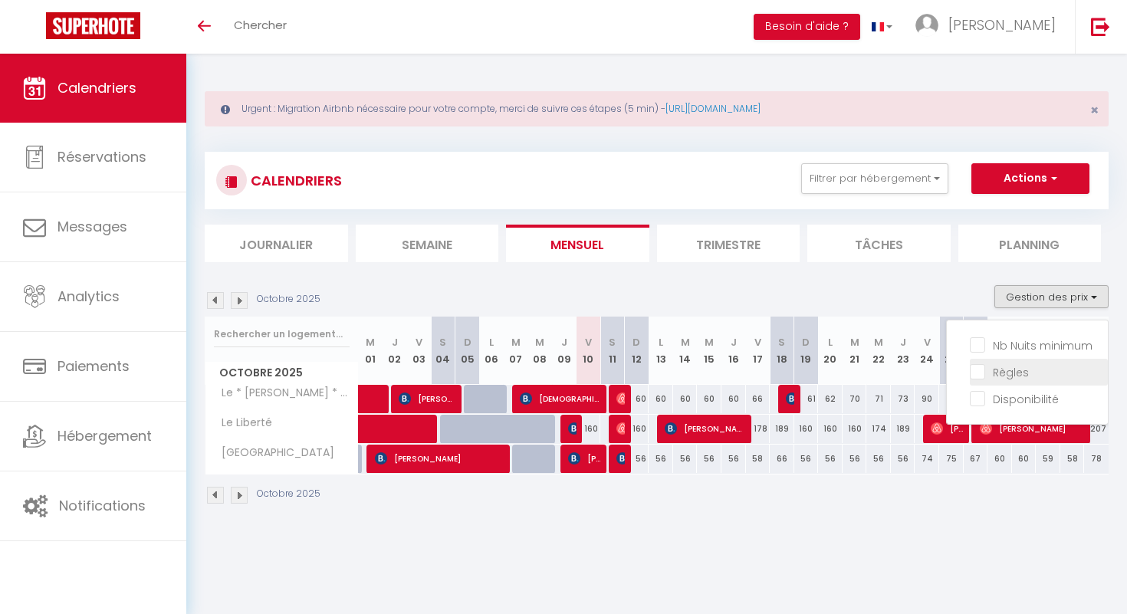
click at [978, 370] on input "Règles" at bounding box center [1039, 370] width 138 height 15
checkbox input "true"
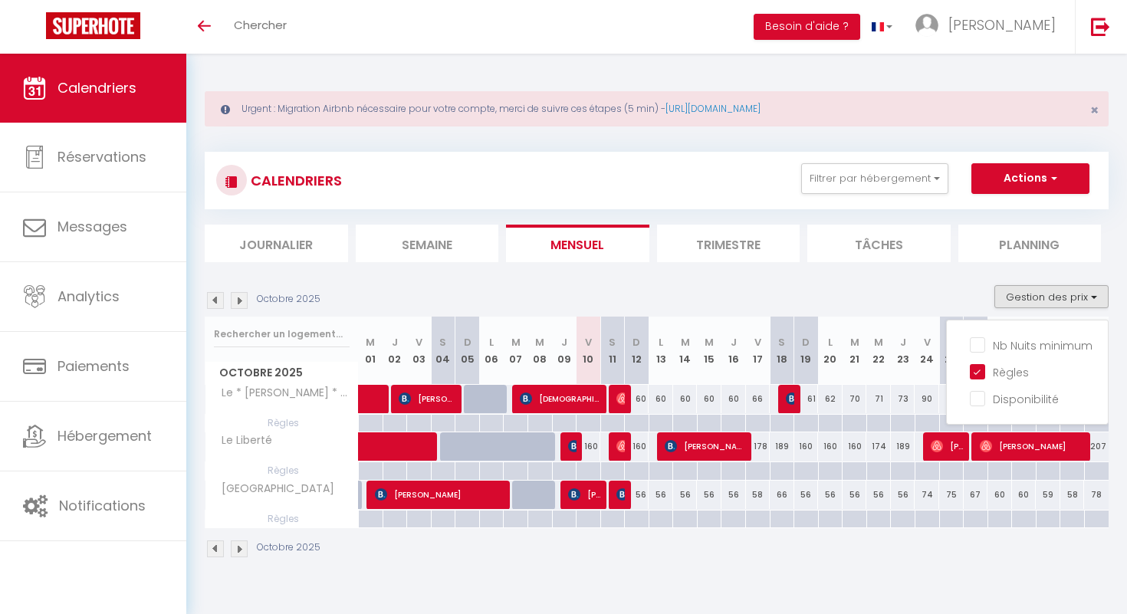
click at [810, 426] on div at bounding box center [805, 424] width 25 height 18
type input "Dim 19 Octobre 2025"
type input "Lun 20 Octobre 2025"
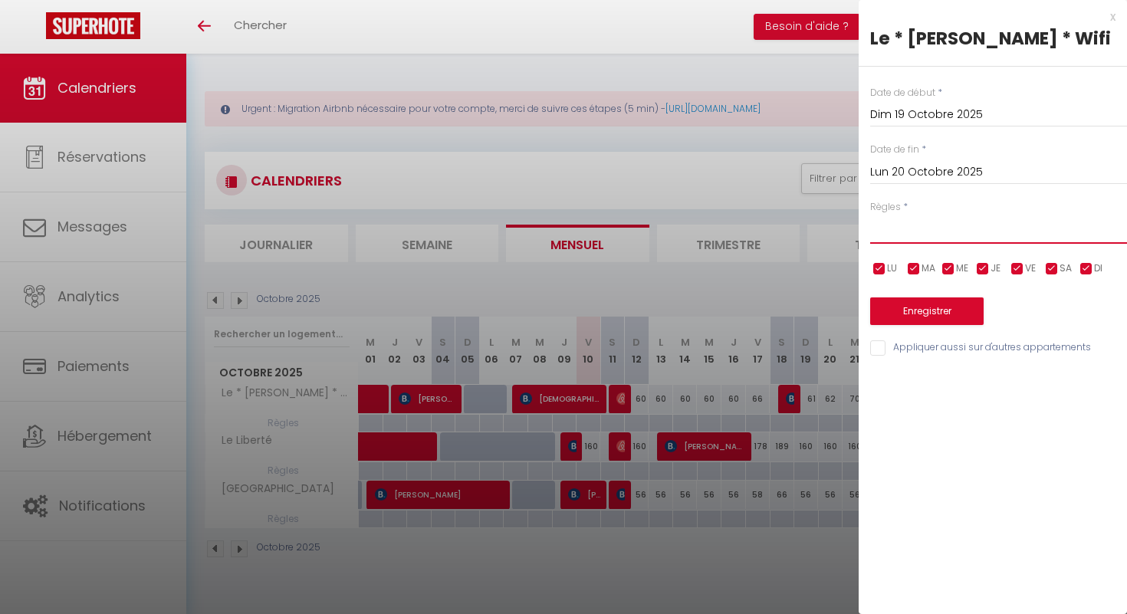
click at [907, 235] on select "Aucun No Checkin No Checkout Pas d'arrivée / Pas de départ" at bounding box center [998, 229] width 257 height 29
select select "1"
click at [870, 215] on select "Aucun No Checkin No Checkout Pas d'arrivée / Pas de départ" at bounding box center [998, 229] width 257 height 29
click at [938, 318] on button "Enregistrer" at bounding box center [926, 311] width 113 height 28
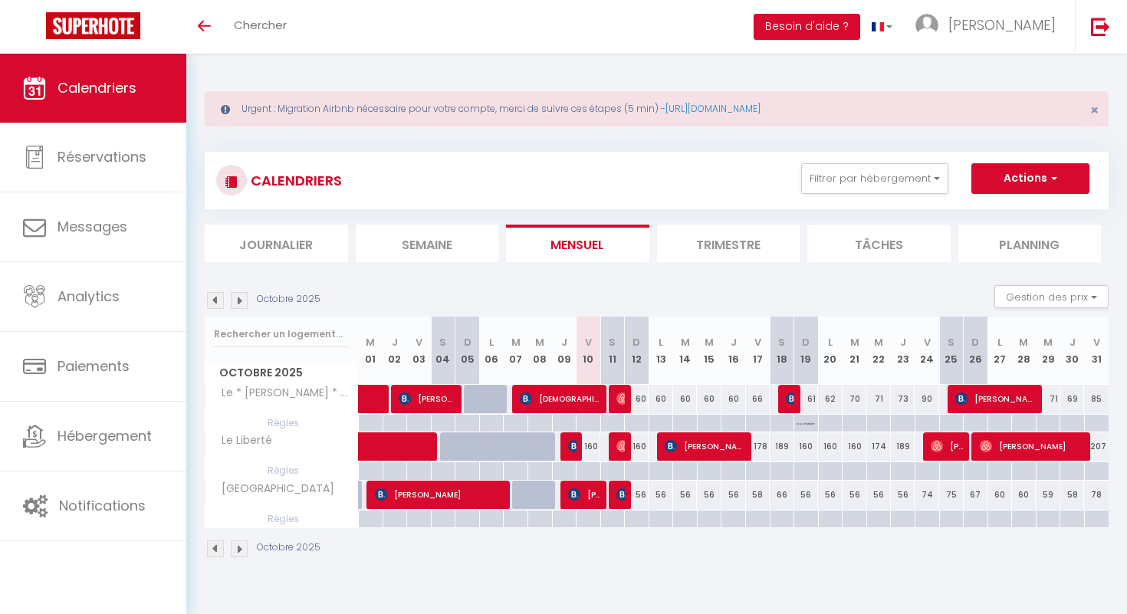
click at [714, 287] on div "Octobre 2025 Gestion des prix Nb Nuits minimum Règles Disponibilité" at bounding box center [657, 300] width 904 height 31
